Goal: Check status: Check status

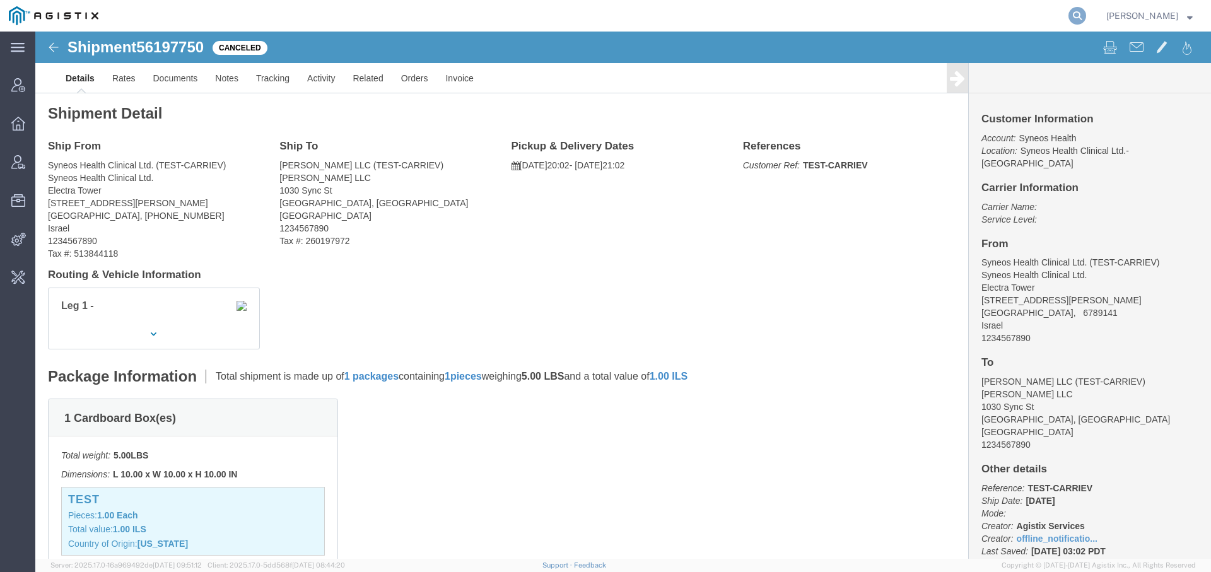
click at [1076, 10] on icon at bounding box center [1078, 16] width 18 height 18
type input "56513258"
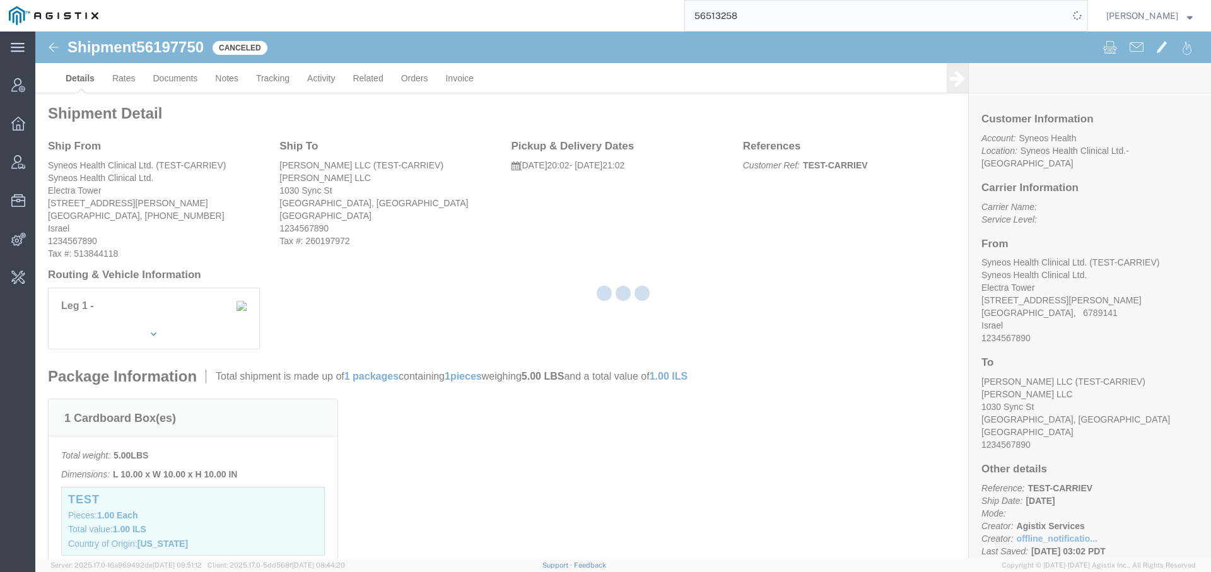
click at [707, 16] on input "56513258" at bounding box center [877, 16] width 384 height 30
